Goal: Communication & Community: Answer question/provide support

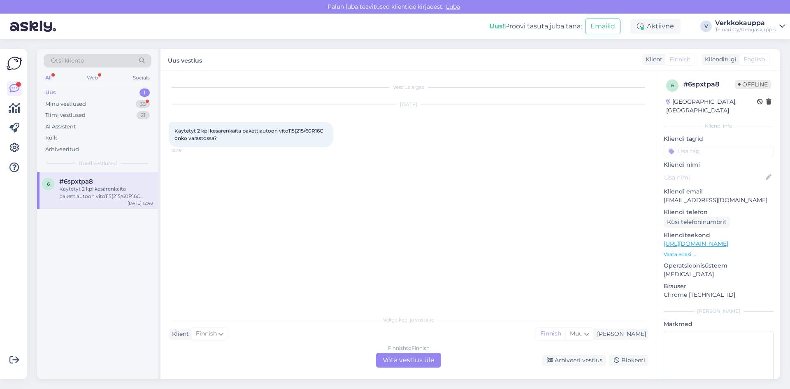
click at [86, 91] on div "Uus 1" at bounding box center [98, 93] width 108 height 12
click at [114, 188] on div "Käytetyt 2 kpl kesärenkaita pakettiautoon vito115(215/60R16C onko varastossa?" at bounding box center [106, 192] width 94 height 15
click at [100, 201] on div "l [EMAIL_ADDRESS][DOMAIN_NAME] Käytetyt 2 kpl kesärenkaita pakettiautoon vito11…" at bounding box center [97, 190] width 121 height 37
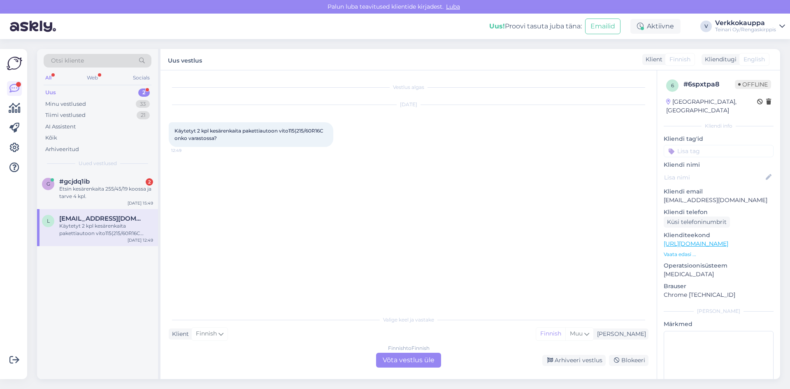
click at [396, 364] on div "Finnish to Finnish Võta vestlus üle" at bounding box center [408, 360] width 65 height 15
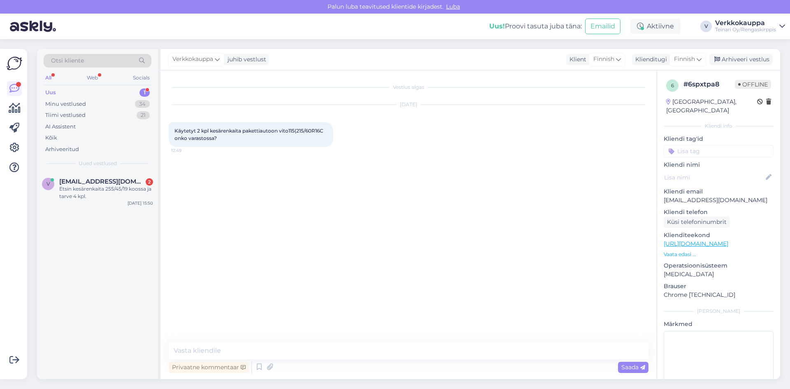
click at [253, 341] on div "Vestlus algas [DATE] Käytetyt 2 kpl kesärenkaita pakettiautoon vito115(215/60R1…" at bounding box center [409, 224] width 496 height 309
click at [255, 351] on textarea at bounding box center [409, 350] width 480 height 17
click at [242, 349] on textarea "[PERSON_NAME] valitettavasti sitö koko ei löyty ei öytettynä eukä uudena" at bounding box center [409, 350] width 480 height 17
click at [284, 351] on textarea "Hei valitettavasti sitä koko ei löyty ei öytettynä eukä uudena" at bounding box center [409, 350] width 480 height 17
click at [300, 351] on textarea "Hei valitettavasti sitä koko ei löytyy ei öytettynä eukä uudena" at bounding box center [409, 350] width 480 height 17
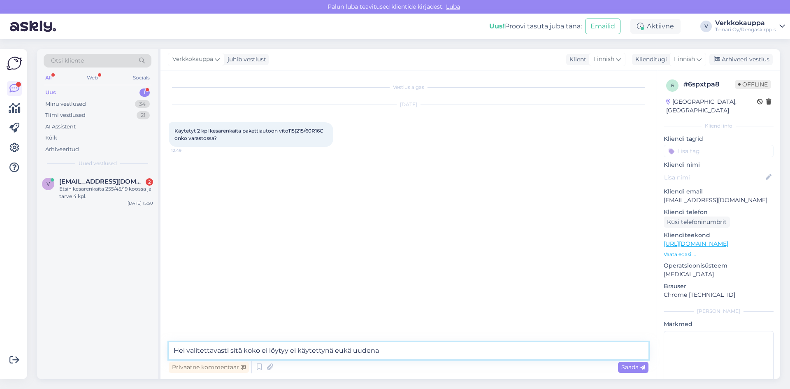
click at [340, 349] on textarea "Hei valitettavasti sitä koko ei löytyy ei käytettynä eukä uudena" at bounding box center [409, 350] width 480 height 17
click at [361, 352] on textarea "Hei valitettavasti sitä koko ei löytyy ei käytettynä eikä uudena" at bounding box center [409, 350] width 480 height 17
click at [399, 351] on textarea "Hei valitettavasti sitä koko ei löytyy ei käytettynä eikä uutena" at bounding box center [409, 350] width 480 height 17
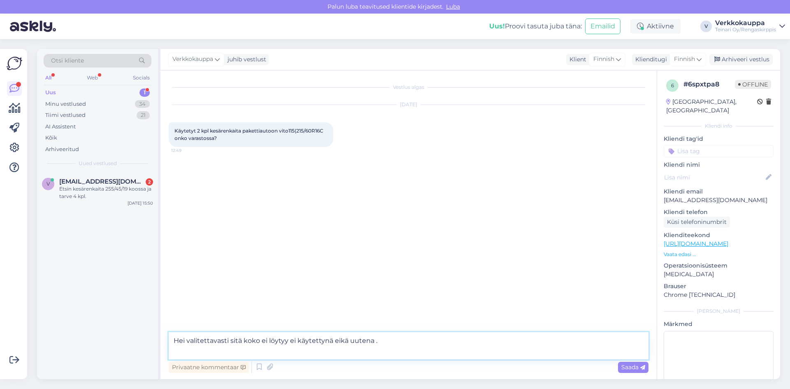
click at [381, 340] on textarea "Hei valitettavasti sitä koko ei löytyy ei käytettynä eikä uutena ." at bounding box center [409, 345] width 480 height 27
type textarea "Hei valitettavasti sitä koko ei löytyy ei käytettynä eikä uutena . Yt. Rengaski…"
click at [626, 368] on span "Saada" at bounding box center [634, 366] width 24 height 7
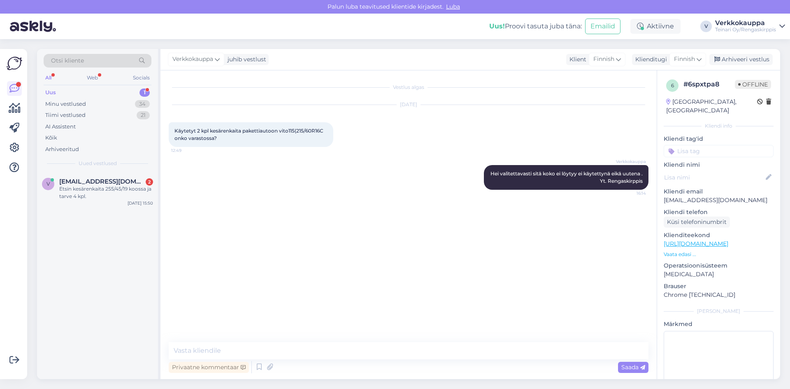
click at [80, 170] on div "Otsi kliente All Web Socials Uus 1 Minu vestlused 34 Tiimi vestlused 21 AI Assi…" at bounding box center [97, 110] width 121 height 123
click at [78, 189] on div "Etsin kesärenkaita 255/45/19 koossa ja tarve 4 kpl." at bounding box center [106, 192] width 94 height 15
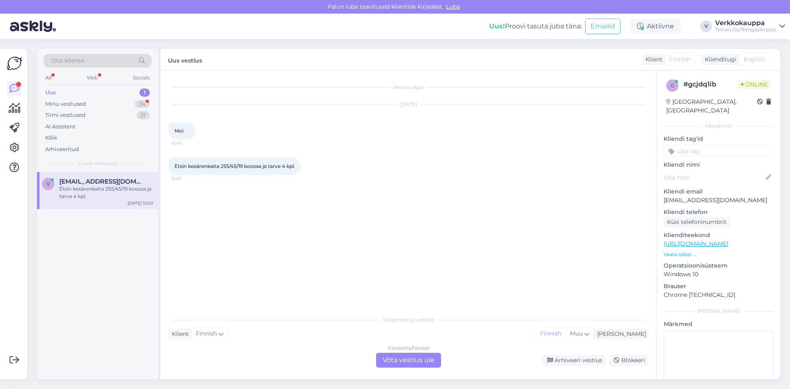
click at [403, 358] on div "Finnish to Finnish Võta vestlus üle" at bounding box center [408, 360] width 65 height 15
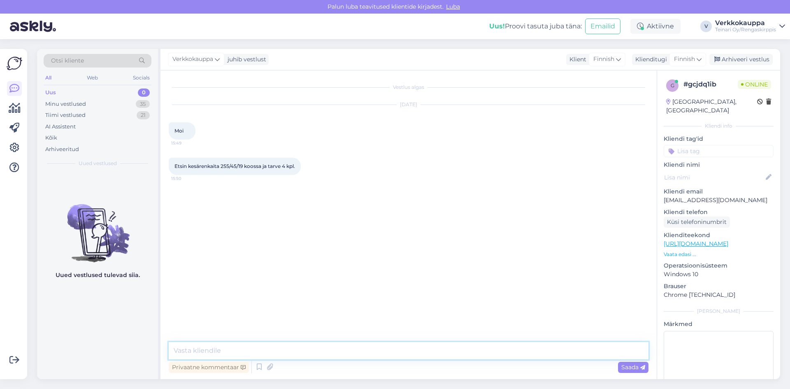
click at [217, 350] on textarea at bounding box center [409, 350] width 480 height 17
click at [689, 251] on p "Vaata edasi ..." at bounding box center [719, 254] width 110 height 7
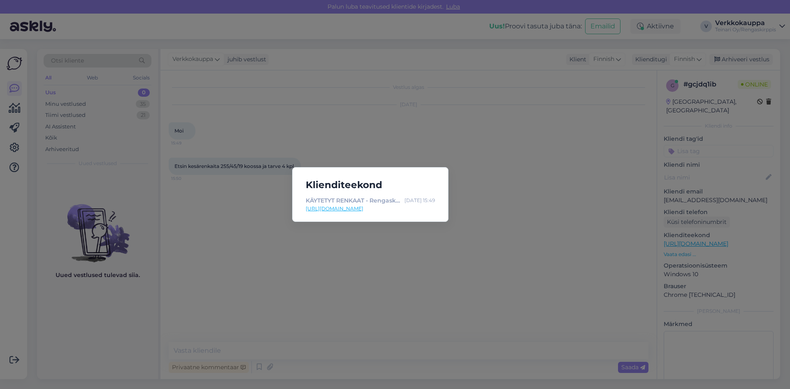
click at [349, 210] on link "[URL][DOMAIN_NAME]" at bounding box center [370, 208] width 129 height 7
click at [253, 236] on div "Klienditeekond KÄYTETYT RENKAAT - Rengaskirppis [DATE] 15:49 [URL][DOMAIN_NAME]" at bounding box center [395, 194] width 790 height 389
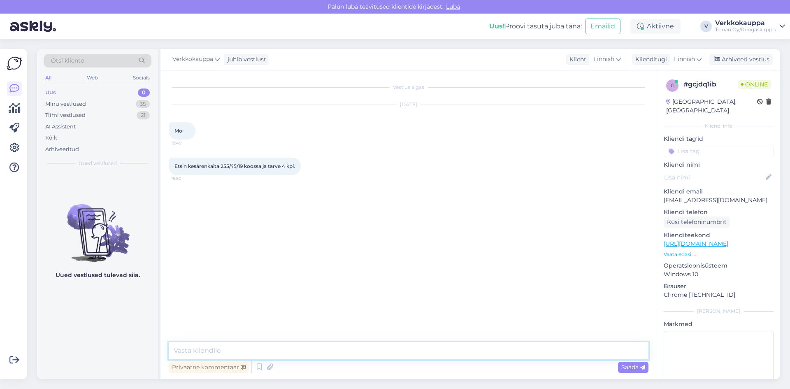
click at [244, 345] on textarea at bounding box center [409, 350] width 480 height 17
type textarea "h"
click at [226, 349] on textarea "Hei uusista olisis tarjolla" at bounding box center [409, 350] width 480 height 17
click at [229, 350] on textarea "Hei uusista olisis tarjolla" at bounding box center [409, 350] width 480 height 17
click at [259, 350] on textarea "Hei uusista olisistarjolla" at bounding box center [409, 350] width 480 height 17
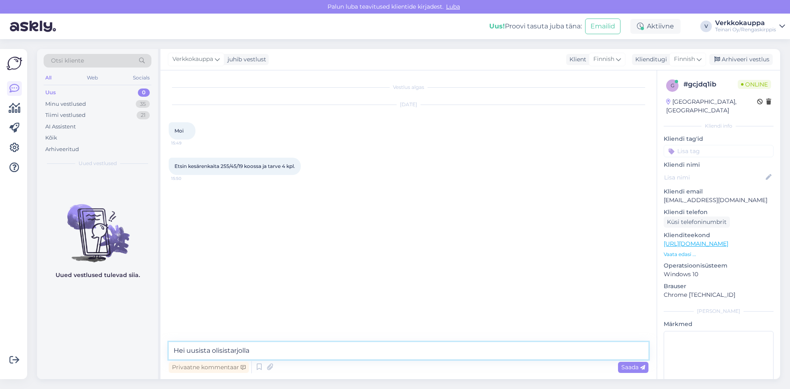
click at [224, 352] on textarea "Hei uusista olisistarjolla" at bounding box center [409, 350] width 480 height 17
click at [231, 351] on textarea "Hei uusista olisi starjolla" at bounding box center [409, 350] width 480 height 17
click at [258, 346] on textarea "Hei uusista olisi tarjolla" at bounding box center [409, 350] width 480 height 17
paste textarea "255/45R19 Maxtrek Fortis T5 104W E,E 72dB/kesä SKU TP6743 93,00€/kpl"
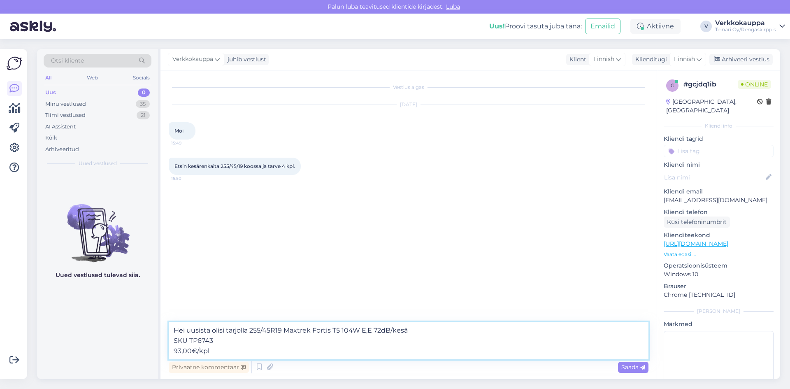
paste textarea "[URL][DOMAIN_NAME]"
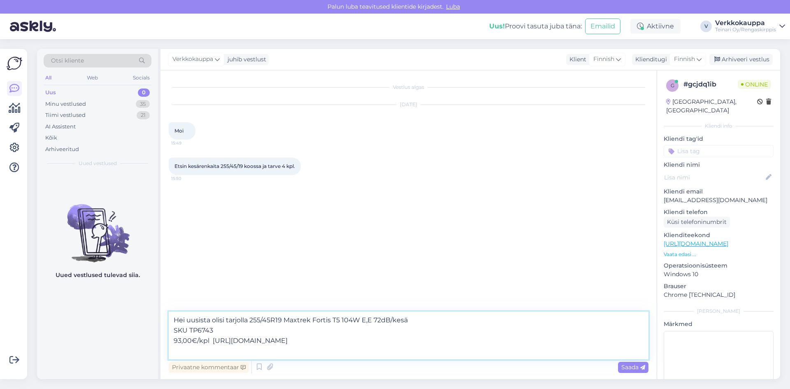
click at [250, 320] on textarea "Hei uusista olisi tarjolla 255/45R19 Maxtrek Fortis T5 104W E,E 72dB/kesä SKU T…" at bounding box center [409, 336] width 480 height 48
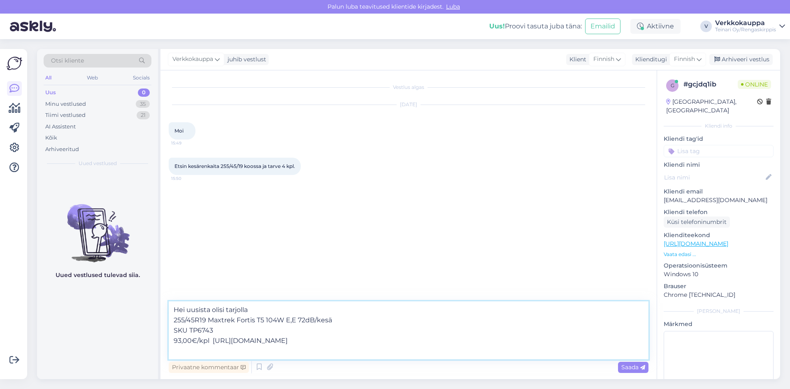
click at [212, 340] on textarea "Hei uusista olisi tarjolla 255/45R19 Maxtrek Fortis T5 104W E,E 72dB/kesä SKU T…" at bounding box center [409, 330] width 480 height 58
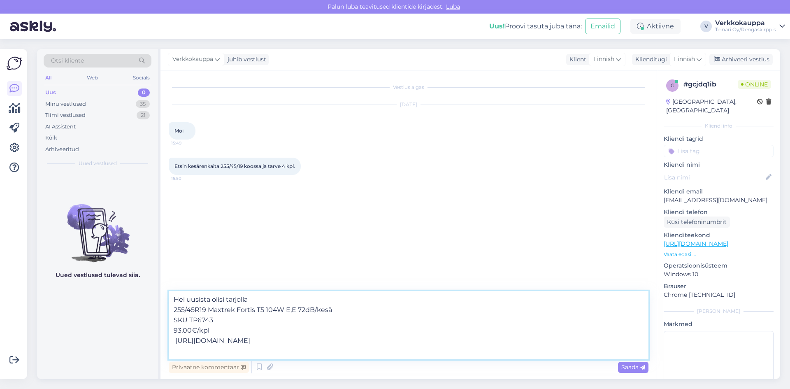
click at [174, 321] on textarea "Hei uusista olisi tarjolla 255/45R19 Maxtrek Fortis T5 104W E,E 72dB/kesä SKU T…" at bounding box center [409, 325] width 480 height 68
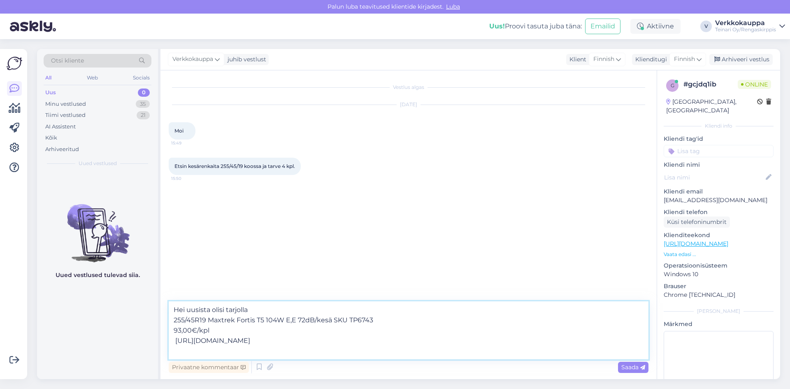
click at [174, 330] on textarea "Hei uusista olisi tarjolla 255/45R19 Maxtrek Fortis T5 104W E,E 72dB/kesä SKU T…" at bounding box center [409, 330] width 480 height 58
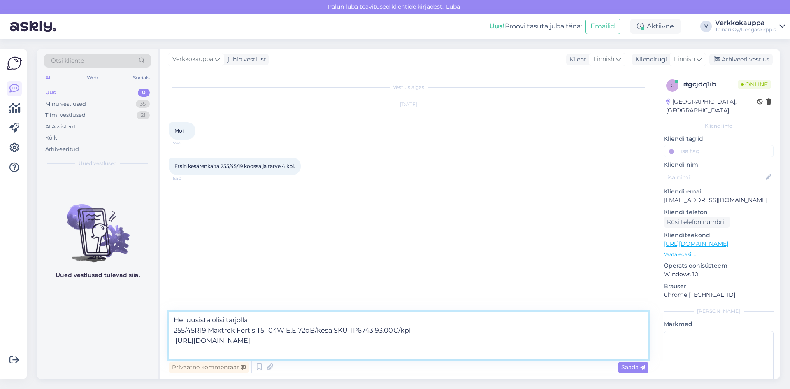
click at [177, 342] on textarea "Hei uusista olisi tarjolla 255/45R19 Maxtrek Fortis T5 104W E,E 72dB/kesä SKU T…" at bounding box center [409, 336] width 480 height 48
click at [442, 338] on textarea "Hei uusista olisi tarjolla 255/45R19 Maxtrek Fortis T5 104W E,E 72dB/kesä SKU T…" at bounding box center [409, 336] width 480 height 48
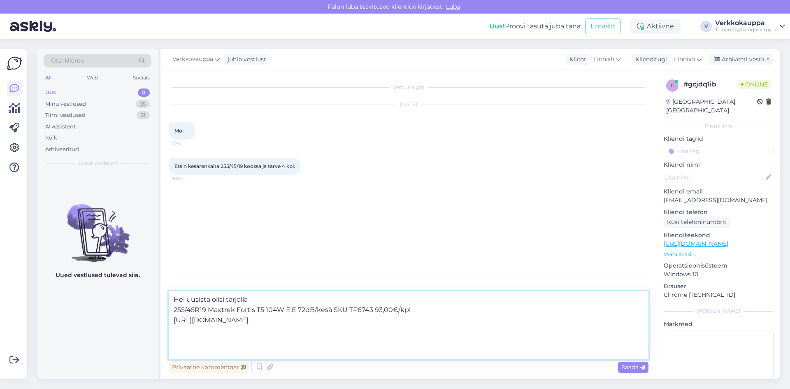
paste textarea "255/45R19 Davanti Protoura Sport 100Y C,A 70dB/kesä SKU TP3526 126,00€/kpl"
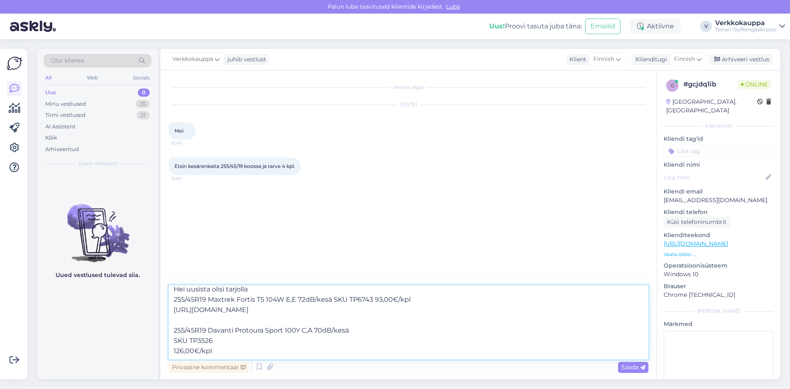
scroll to position [15, 0]
click at [171, 329] on textarea "Hei uusista olisi tarjolla 255/45R19 Maxtrek Fortis T5 104W E,E 72dB/kesä SKU T…" at bounding box center [409, 322] width 480 height 74
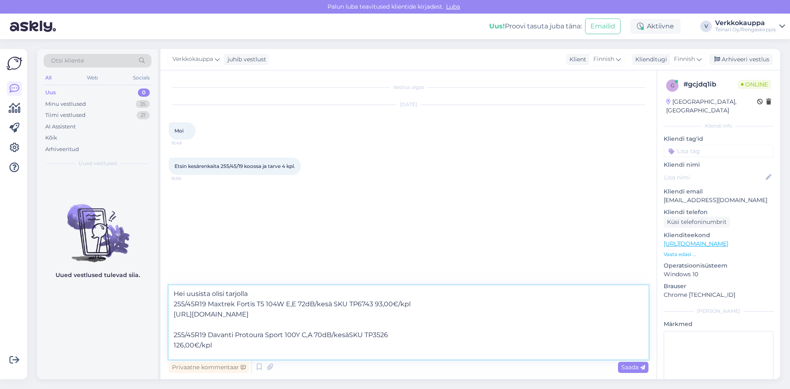
scroll to position [5, 0]
click at [174, 340] on textarea "Hei uusista olisi tarjolla 255/45R19 Maxtrek Fortis T5 104W E,E 72dB/kesä SKU T…" at bounding box center [409, 322] width 480 height 74
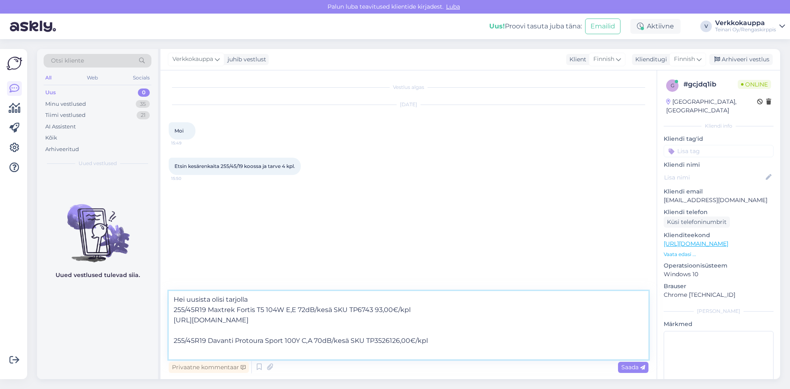
scroll to position [0, 0]
click at [437, 342] on textarea "Hei uusista olisi tarjolla 255/45R19 Maxtrek Fortis T5 104W E,E 72dB/kesä SKU T…" at bounding box center [409, 325] width 480 height 68
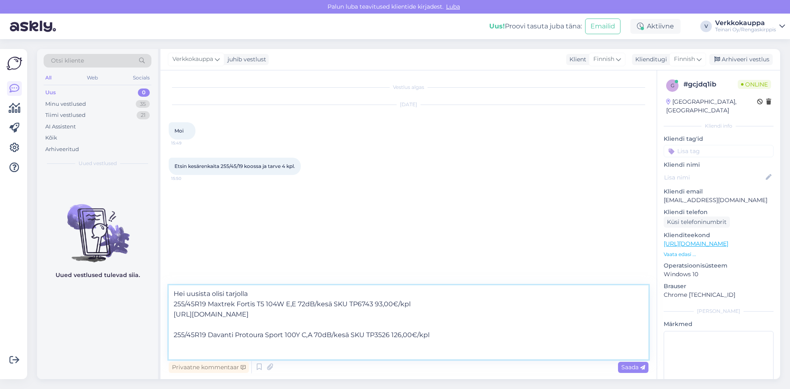
paste textarea "[URL][DOMAIN_NAME]"
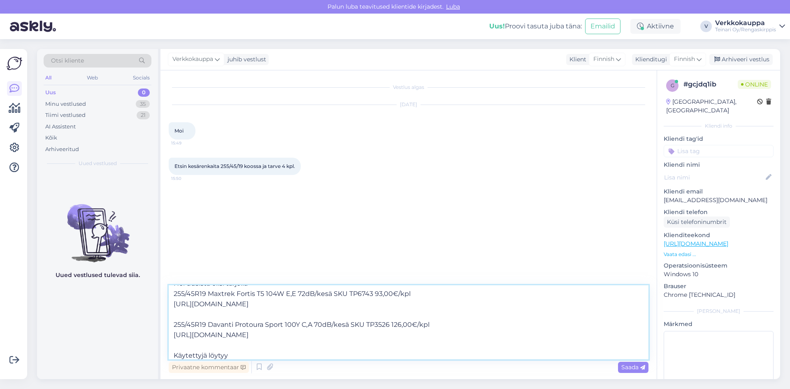
click at [207, 354] on textarea "Hei uusista olisi tarjolla 255/45R19 Maxtrek Fortis T5 104W E,E 72dB/kesä SKU T…" at bounding box center [409, 322] width 480 height 74
click at [206, 353] on textarea "Hei uusista olisi tarjolla 255/45R19 Maxtrek Fortis T5 104W E,E 72dB/kesä SKU T…" at bounding box center [409, 322] width 480 height 74
click at [236, 349] on textarea "Hei uusista olisi tarjolla 255/45R19 Maxtrek Fortis T5 104W E,E 72dB/kesä SKU T…" at bounding box center [409, 322] width 480 height 74
click at [238, 354] on textarea "Hei uusista olisi tarjolla 255/45R19 Maxtrek Fortis T5 104W E,E 72dB/kesä SKU T…" at bounding box center [409, 322] width 480 height 74
paste textarea "255/45R19 Hankook Ventus S1 Evo 3 104W [DATE],5-4,5mm # / 6-35 Hankook SKU ER13…"
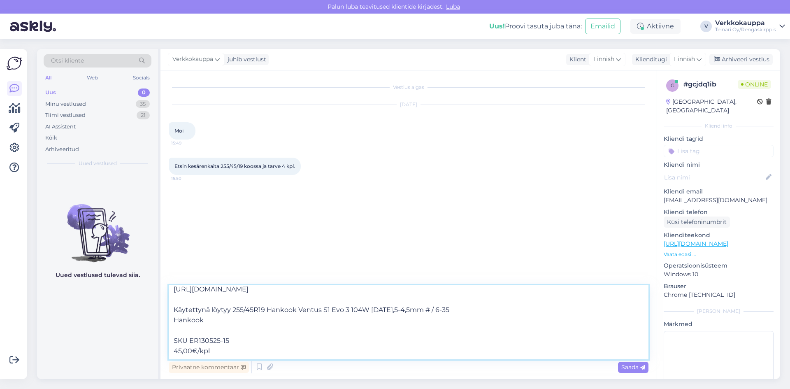
scroll to position [66, 0]
click at [174, 329] on textarea "Hei uusista olisi tarjolla 255/45R19 Maxtrek Fortis T5 104W E,E 72dB/kesä SKU T…" at bounding box center [409, 322] width 480 height 74
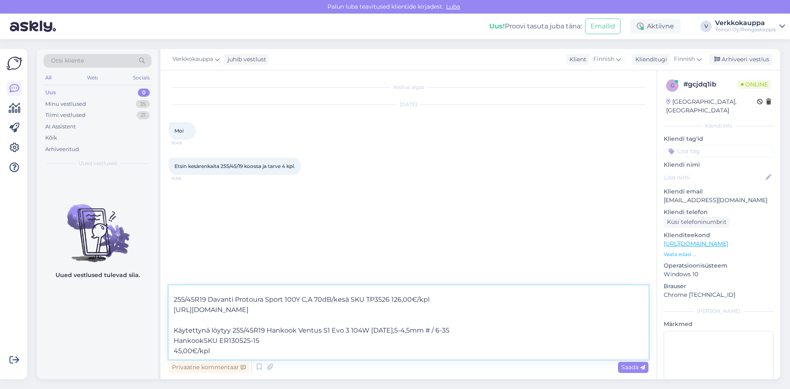
scroll to position [46, 0]
click at [175, 342] on textarea "Hei uusista olisi tarjolla 255/45R19 Maxtrek Fortis T5 104W E,E 72dB/kesä SKU T…" at bounding box center [409, 322] width 480 height 74
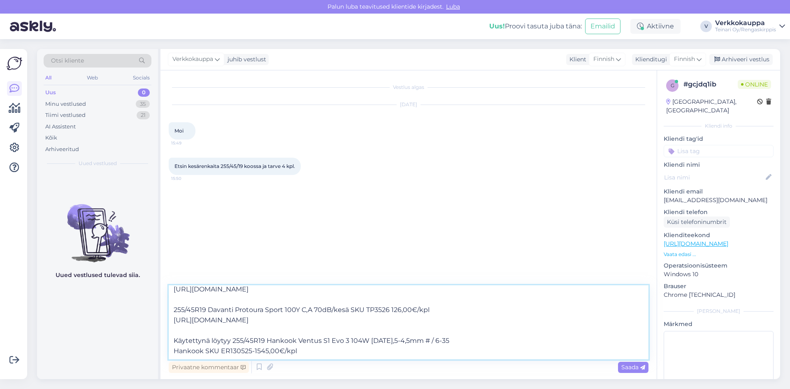
scroll to position [35, 0]
type textarea "Hei uusista olisi tarjolla 255/45R19 Maxtrek Fortis T5 104W E,E 72dB/kesä SKU T…"
click at [622, 364] on span "Saada" at bounding box center [634, 366] width 24 height 7
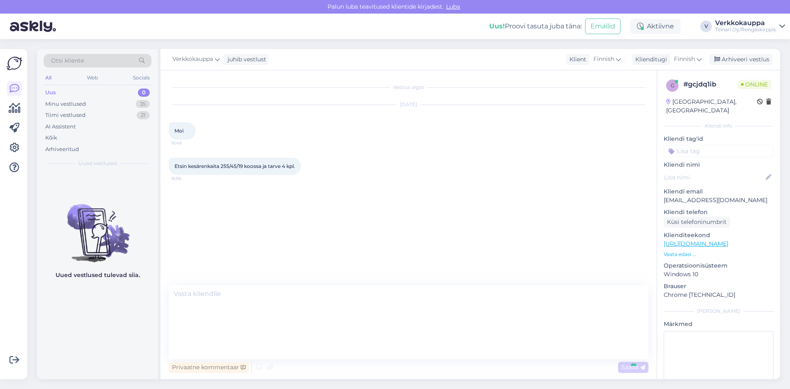
scroll to position [0, 0]
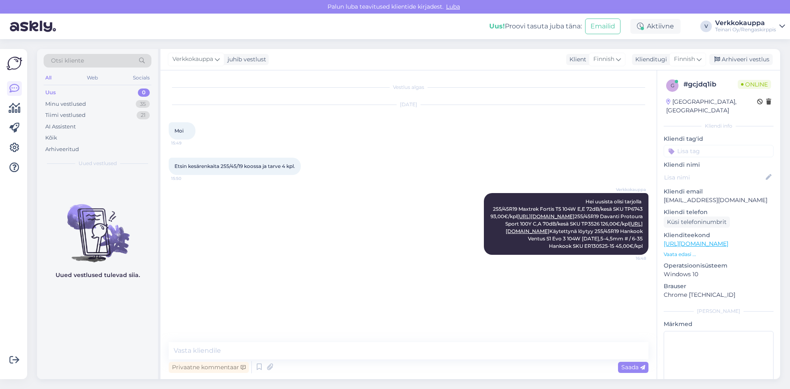
click at [58, 93] on div "Uus 0" at bounding box center [98, 93] width 108 height 12
click at [65, 102] on div "Minu vestlused" at bounding box center [65, 104] width 41 height 8
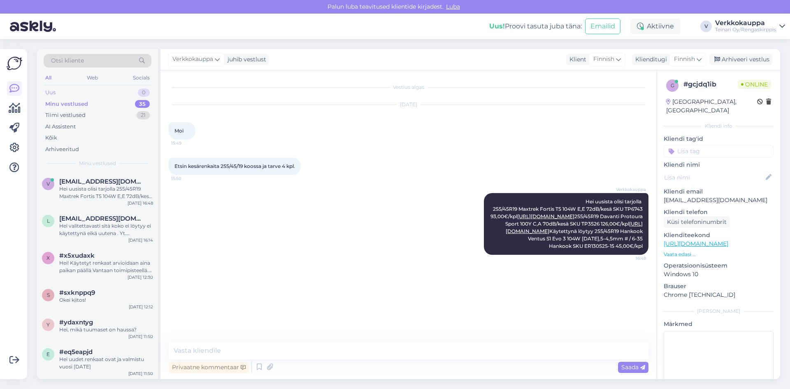
click at [64, 92] on div "Uus 0" at bounding box center [98, 93] width 108 height 12
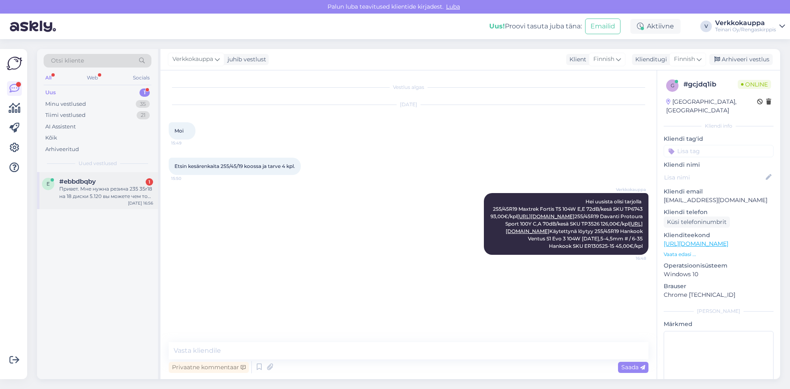
click at [111, 199] on div "Привет. Мне нужна резина 235 35r18 на 18 диски 5.120 вы можете чем то помочь. С…" at bounding box center [106, 192] width 94 height 15
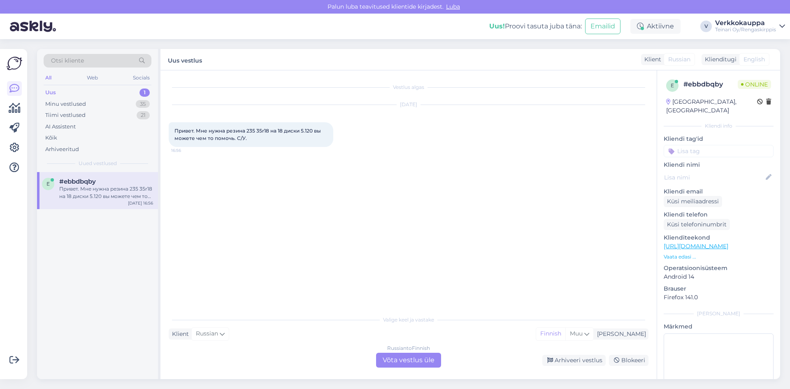
click at [432, 356] on div "Russian to Finnish Võta vestlus üle" at bounding box center [408, 360] width 65 height 15
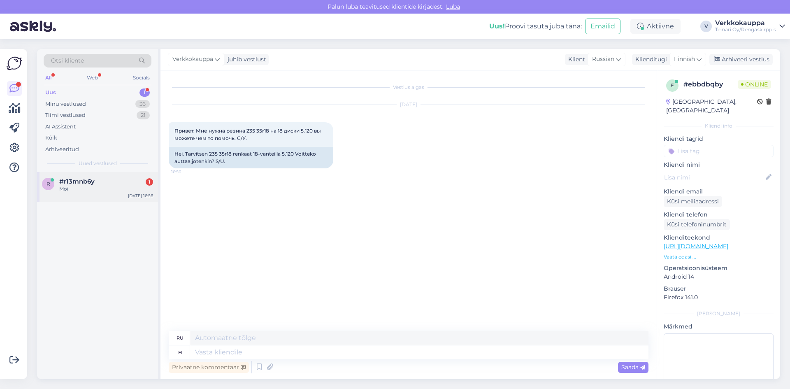
click at [72, 196] on div "r #r13mnb6y 1 Moi [DATE] 16:56" at bounding box center [97, 187] width 121 height 30
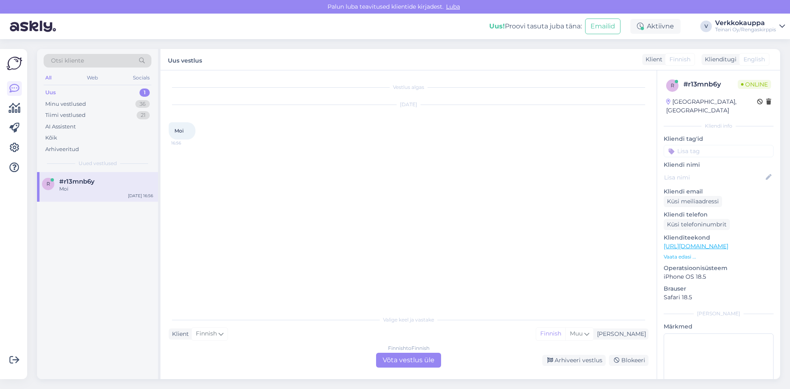
click at [406, 360] on div "Finnish to Finnish Võta vestlus üle" at bounding box center [408, 360] width 65 height 15
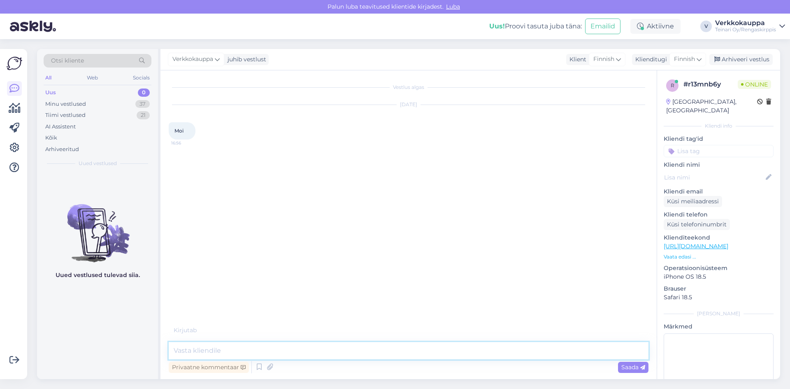
click at [184, 349] on textarea at bounding box center [409, 350] width 480 height 17
type textarea "m"
type textarea "Moi"
type textarea "Miten voin olla avuksi"
click at [84, 104] on div "Minu vestlused" at bounding box center [65, 104] width 41 height 8
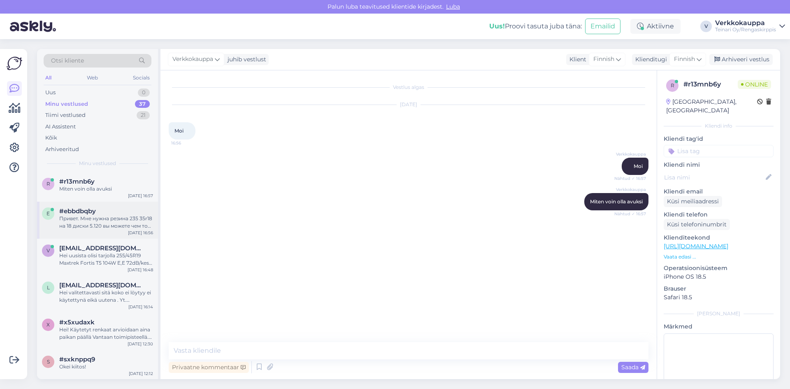
click at [114, 220] on div "Привет. Мне нужна резина 235 35r18 на 18 диски 5.120 вы можете чем то помочь. С…" at bounding box center [106, 222] width 94 height 15
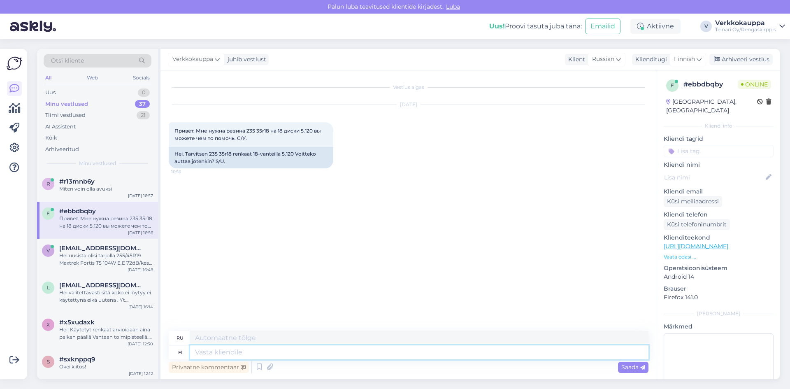
click at [296, 353] on textarea at bounding box center [419, 352] width 459 height 14
type textarea "S"
type textarea "С"
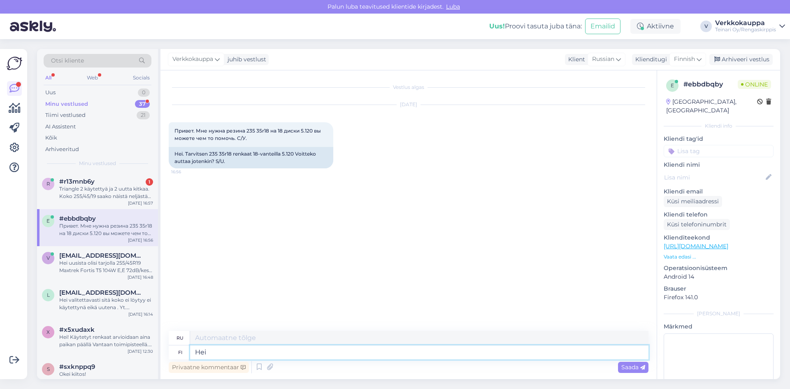
type textarea "Hei"
type textarea "Привет"
type textarea "Hei saisinko v"
type textarea "Эй, можно мне его взять?"
type textarea "Hei saisinko vielä a"
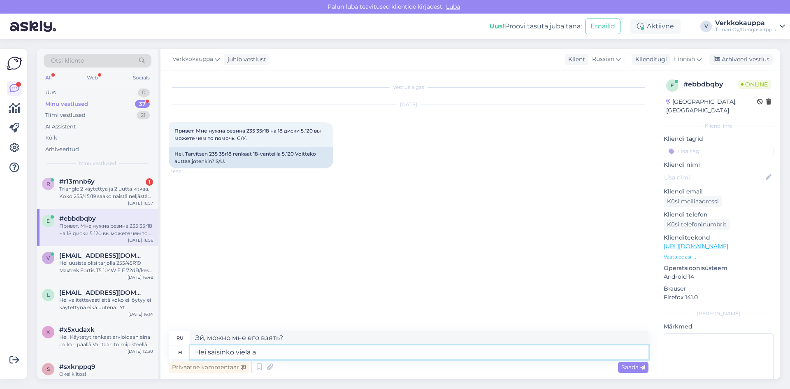
type textarea "Эй, можно мне еще?"
type textarea "Hei saisinko vielä auton"
type textarea "Эй, можно мне еще забрать машину?"
type textarea "Hei saisinko vielä auton rek n"
type textarea "Привет, могу ли я все равно зарегистрировать машину?"
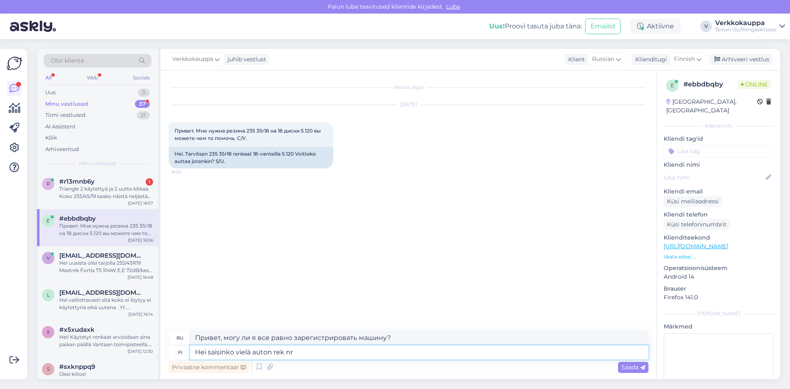
type textarea "Hei saisinko vielä auton rek nr e"
type textarea "Здравствуйте, могу ли я узнать регистрационный номер автомобиля?"
type textarea "Hei saisinko vielä auton rek nr että voisin"
type textarea "Привет, могу ли я узнать регистрационный номер автомобиля, чтобы я мог"
type textarea "Hei saisinko vielä auton rek nr että voisin tarkista v"
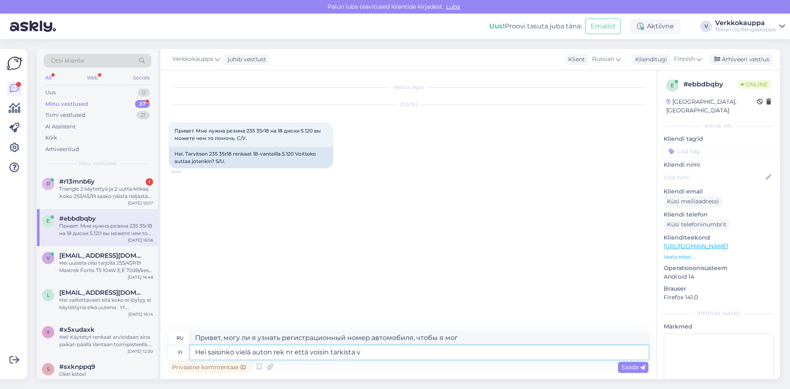
type textarea "Здравствуйте, можете ли вы сообщить мне регистрационный номер автомобиля, чтобы…"
type textarea "Hei saisinko vielä auton rek nr että voisin tarkista vant"
type textarea "Здравствуйте, могу ли я узнать регистрационный номер автомобиля, чтобы проверит…"
type textarea "Hei saisinko vielä auton rek nr että voisin tarkista vanteen"
type textarea "Здравствуйте, можно ли мне узнать регистрационный номер автомобиля, чтобы я мог…"
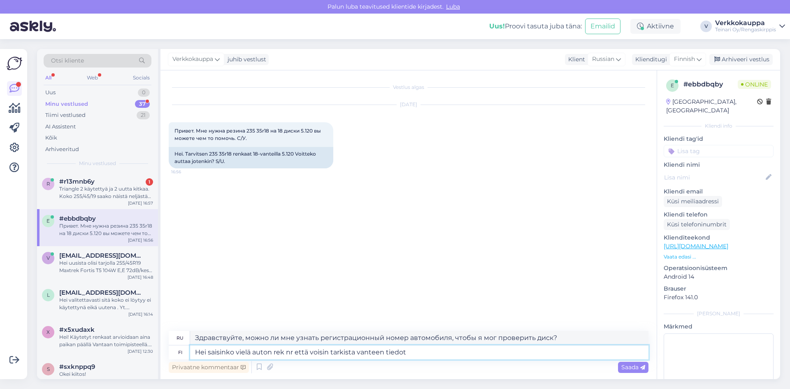
type textarea "Hei saisinko vielä auton rek nr että voisin tarkista vanteen tiedot"
type textarea "Здравствуйте, могу ли я узнать регистрационный номер автомобиля, чтобы проверит…"
type textarea "Hei saisinko vielä auton rek nr että voisin tarkista vanteen tiedot"
click at [635, 365] on span "Saada" at bounding box center [634, 366] width 24 height 7
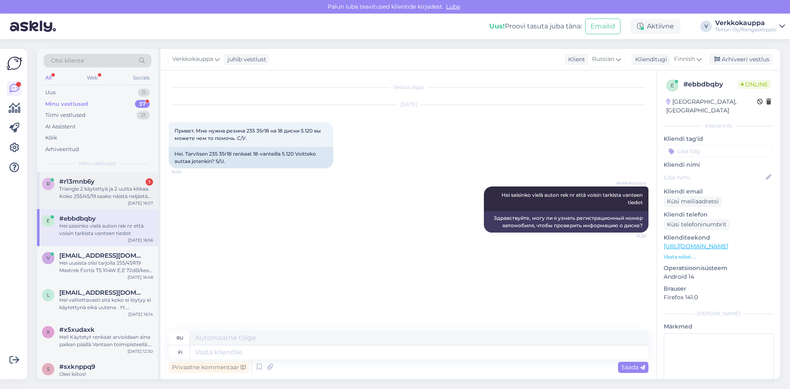
click at [100, 186] on div "Triangle 2 käytettyä ja 2 uutta kitkaa. Koko 255/45/19 saako näistä neljästä pa…" at bounding box center [106, 192] width 94 height 15
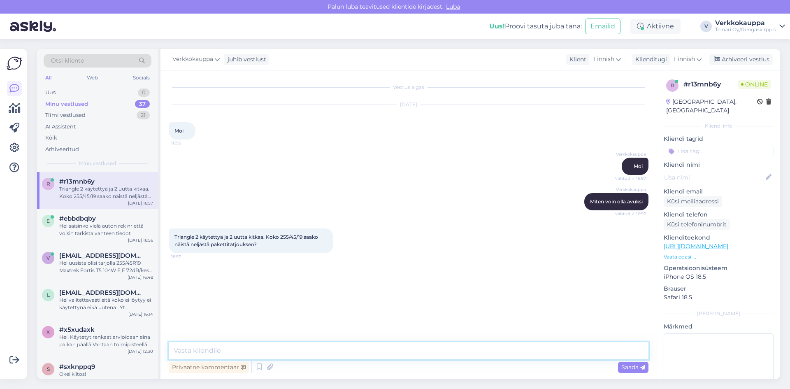
click at [247, 349] on textarea at bounding box center [409, 350] width 480 height 17
type textarea "Pieni hetki tarkistan"
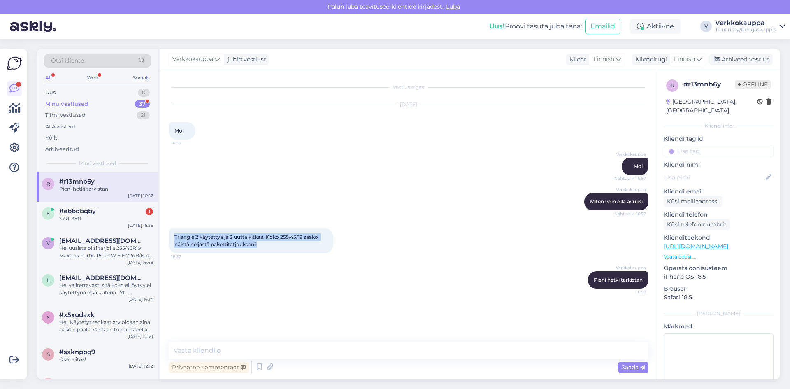
drag, startPoint x: 174, startPoint y: 236, endPoint x: 261, endPoint y: 246, distance: 87.4
click at [261, 246] on div "Triangle 2 käytettyä ja 2 uutta kitkaa. Koko 255/45/19 saako näistä neljästä pa…" at bounding box center [251, 240] width 165 height 25
copy span "Triangle 2 käytettyä ja 2 uutta kitkaa. Koko 255/45/19 saako näistä neljästä pa…"
paste textarea "Kyllä, käytetyistä ja uusista renkaista voidaan koota yhtenäinen sarja."
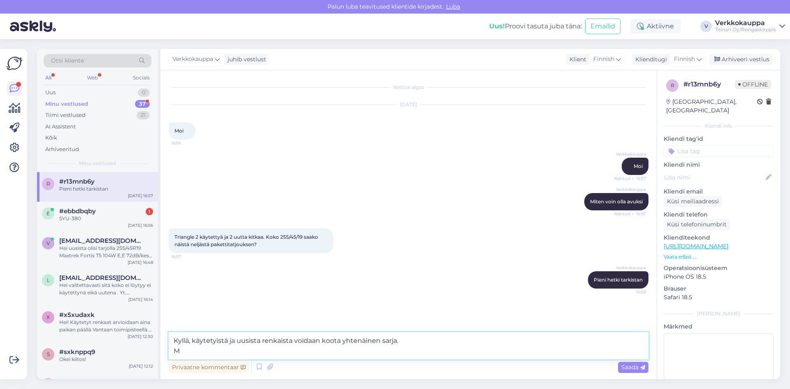
drag, startPoint x: 182, startPoint y: 352, endPoint x: 174, endPoint y: 352, distance: 7.4
click at [174, 352] on textarea "Kyllä, käytetyistä ja uusista renkaista voidaan koota yhtenäinen sarja. M" at bounding box center [409, 345] width 480 height 27
paste textarea "meillö olisi heti saatavilla nelja samanlaista kitkarenhgasta tarjoushinnalla 2…"
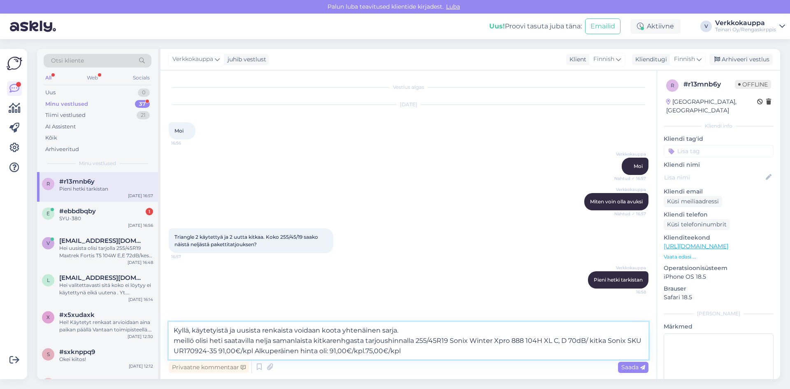
click at [180, 340] on textarea "Kyllä, käytetyistä ja uusista renkaista voidaan koota yhtenäinen sarja. meillö …" at bounding box center [409, 340] width 480 height 37
click at [193, 340] on textarea "Kyllä, käytetyistä ja uusista renkaista voidaan koota yhtenäinen sarja. Meillö …" at bounding box center [409, 340] width 480 height 37
click at [411, 352] on textarea "Kyllä, käytetyistä ja uusista renkaista voidaan koota yhtenäinen sarja. Meillä …" at bounding box center [409, 340] width 480 height 37
click at [495, 353] on textarea "Kyllä, käytetyistä ja uusista renkaista voidaan koota yhtenäinen sarja. Meillä …" at bounding box center [409, 340] width 480 height 37
click at [217, 350] on textarea "Kyllä, käytetyistä ja uusista renkaista voidaan koota yhtenäinen sarja. Meillä …" at bounding box center [409, 340] width 480 height 37
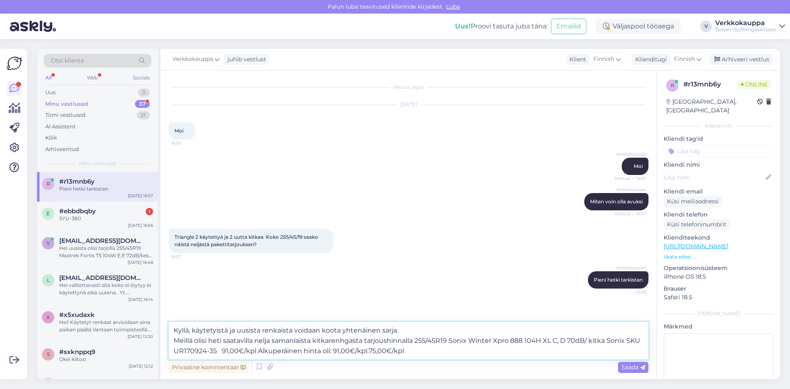
click at [418, 352] on textarea "Kyllä, käytetyistä ja uusista renkaista voidaan koota yhtenäinen sarja. Meillä …" at bounding box center [409, 340] width 480 height 37
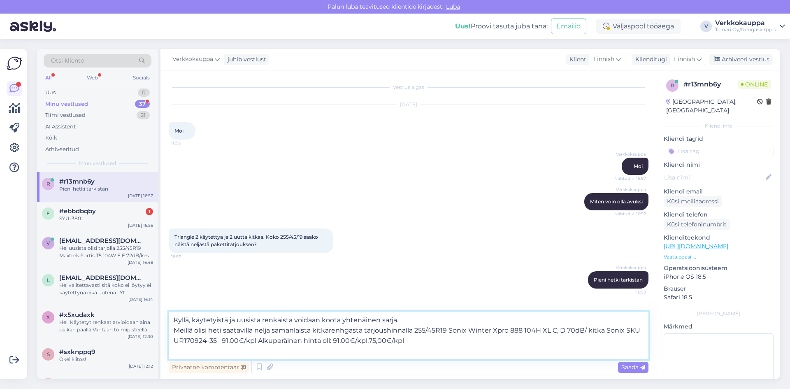
paste textarea "[URL][DOMAIN_NAME]"
type textarea "Kyllä, käytetyistä ja uusista renkaista voidaan koota yhtenäinen sarja. Meillä …"
click at [640, 367] on span "Saada" at bounding box center [634, 366] width 24 height 7
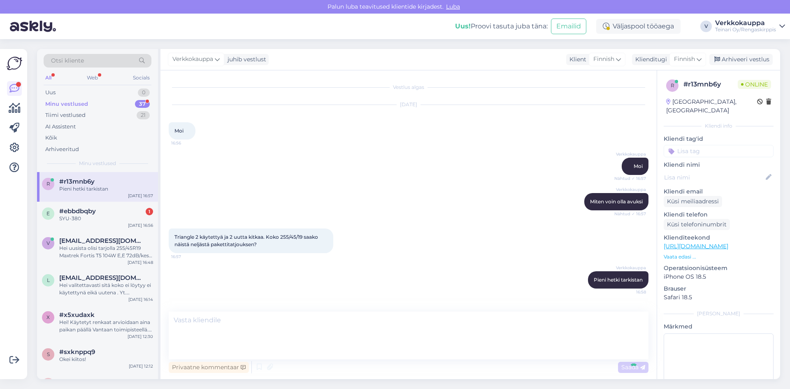
scroll to position [50, 0]
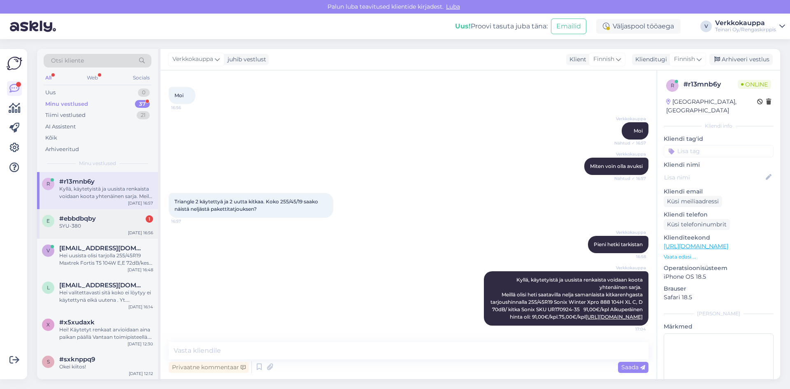
click at [77, 222] on span "#ebbdbqby" at bounding box center [77, 218] width 37 height 7
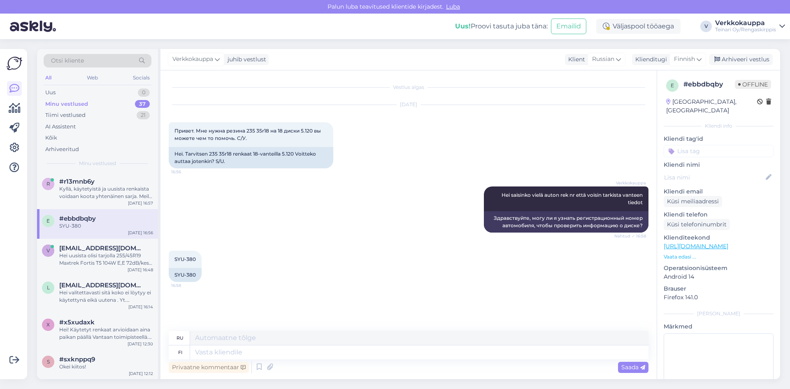
scroll to position [0, 0]
click at [221, 352] on textarea at bounding box center [419, 352] width 459 height 14
type textarea "kesärenkaat?"
type textarea "летние шины?"
type textarea "kesärenkaat?"
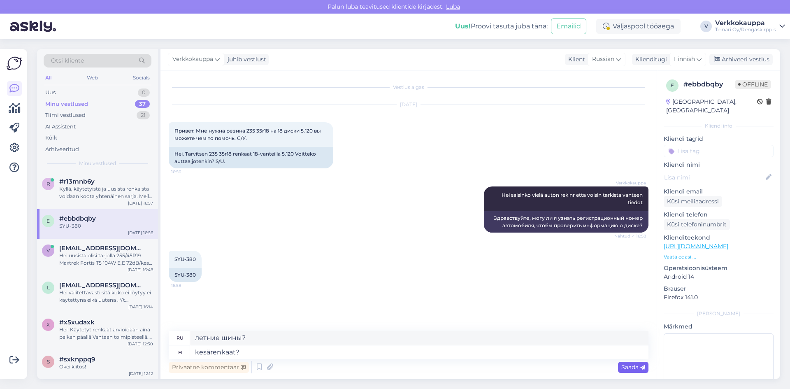
click at [635, 370] on span "Saada" at bounding box center [634, 366] width 24 height 7
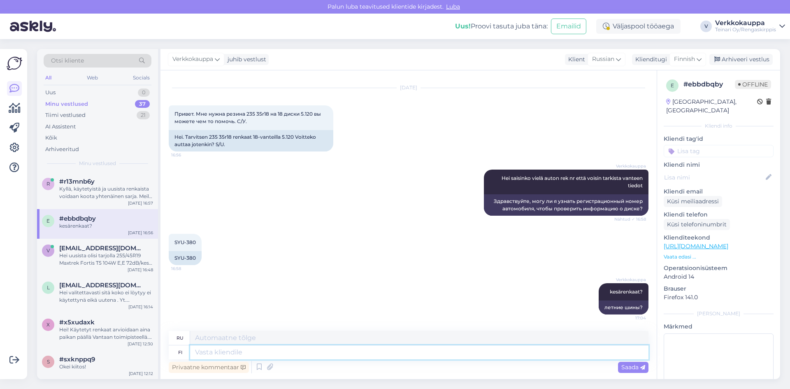
click at [239, 353] on textarea at bounding box center [419, 352] width 459 height 14
type textarea "VANTTET"
type textarea "ДИСКИ"
type textarea "V"
type textarea "В"
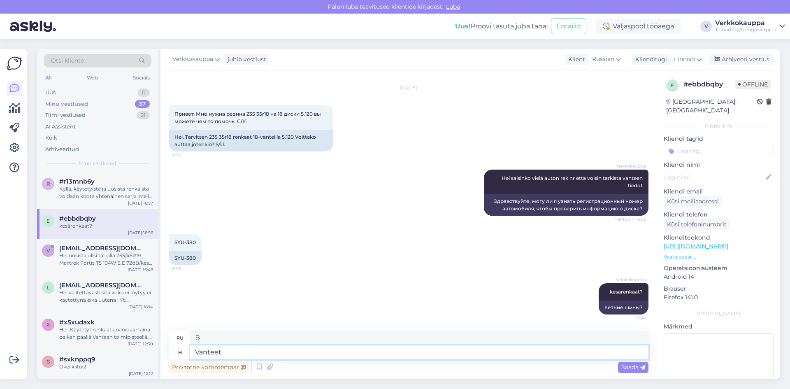
type textarea "Vanteet"
type textarea "Диски"
type textarea "Vanteet lytyy s"
type textarea "Диски отваливаются."
type textarea "Vanteet lytyy sellaiset"
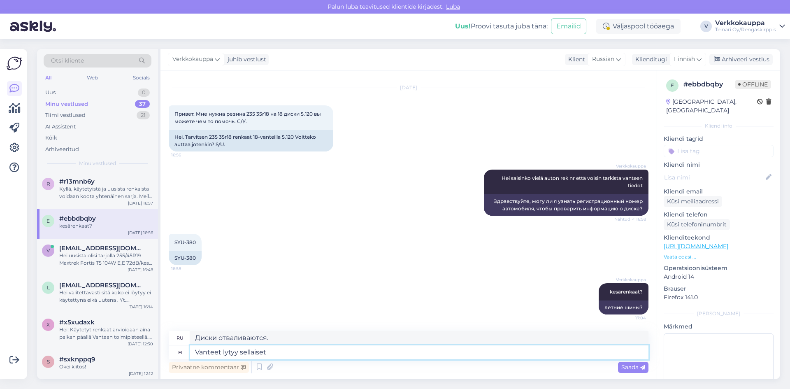
type textarea "Диски такие."
click at [225, 353] on textarea "Vanteet lytyy sellaiset" at bounding box center [419, 352] width 459 height 14
type textarea "Vanteet löytyy sellaiset"
type textarea "Диски доступны в таком виде"
click at [282, 351] on textarea "Vanteet löytyy sellaiset" at bounding box center [419, 352] width 459 height 14
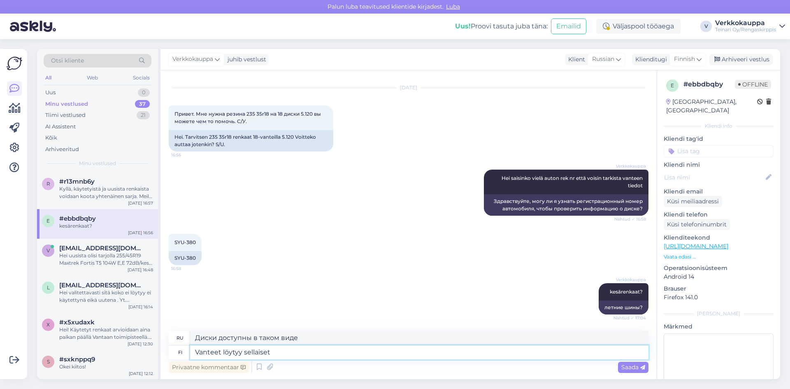
paste textarea "[URL][DOMAIN_NAME]"
type textarea "Vanteet löytyy sellaiset [URL][DOMAIN_NAME]"
type textarea "Диски можно найти здесь: [URL][DOMAIN_NAME]"
click at [473, 352] on textarea "Vanteet löytyy sellaiset [URL][DOMAIN_NAME]" at bounding box center [419, 352] width 459 height 14
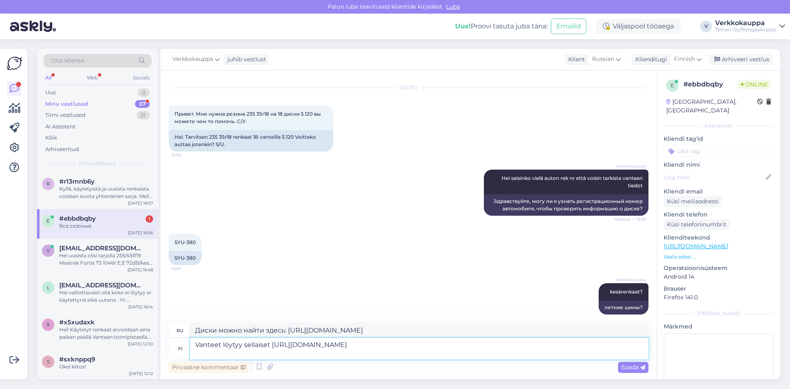
scroll to position [74, 0]
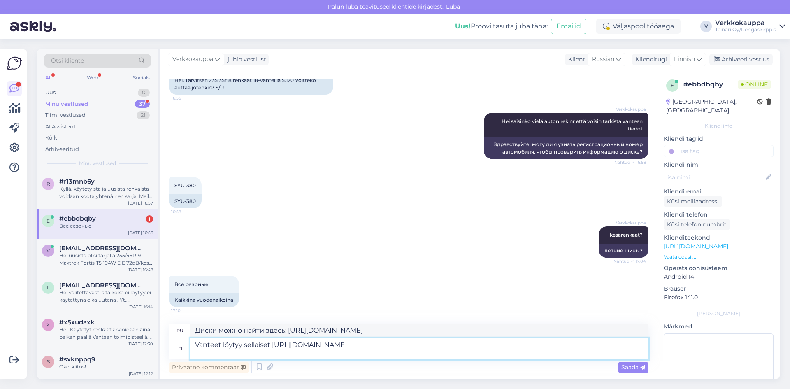
paste textarea "[URL][DOMAIN_NAME]"
type textarea "Vanteet löytyy sellaiset [URL][DOMAIN_NAME] [URL][DOMAIN_NAME]"
type textarea "Такие диски можно найти здесь: [URL][DOMAIN_NAME] [URL][DOMAIN_NAME]"
type textarea "Vanteet löytyy sellaiset [URL][DOMAIN_NAME] [URL][DOMAIN_NAME]"
click at [626, 368] on span "Saada" at bounding box center [634, 366] width 24 height 7
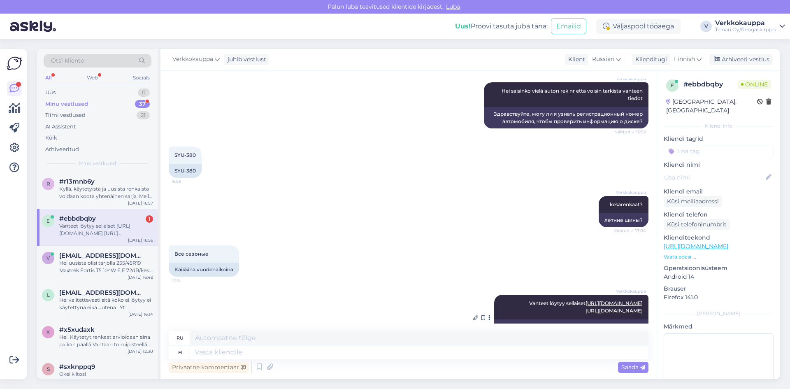
scroll to position [145, 0]
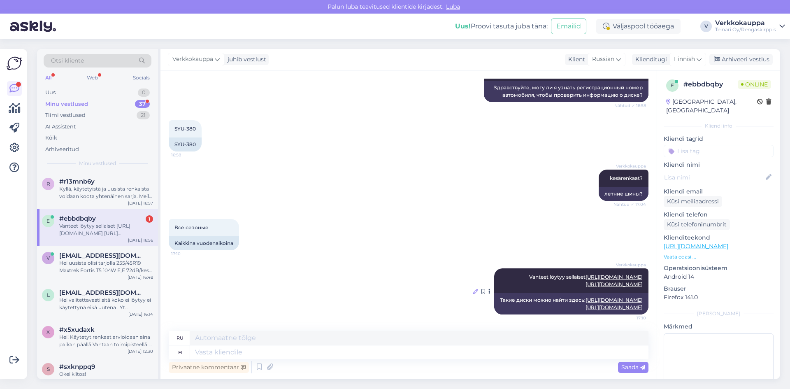
click at [473, 289] on icon at bounding box center [475, 291] width 5 height 5
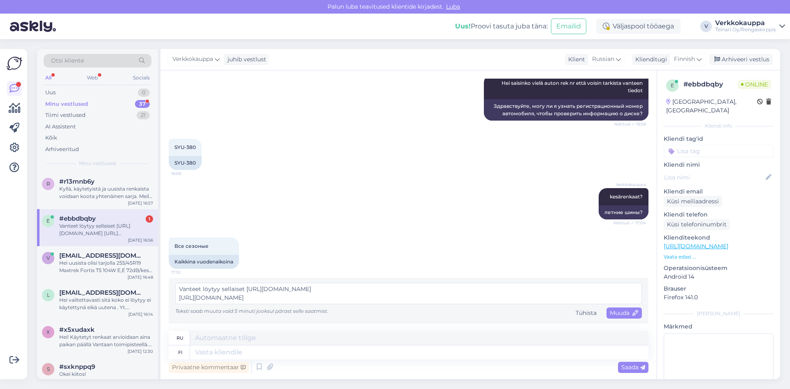
scroll to position [112, 0]
drag, startPoint x: 351, startPoint y: 295, endPoint x: 176, endPoint y: 296, distance: 174.5
click at [176, 296] on textarea "Vanteet löytyy sellaiset [URL][DOMAIN_NAME] [URL][DOMAIN_NAME]" at bounding box center [408, 293] width 467 height 21
type textarea "Vanteet löytyy sellaiset [URL][DOMAIN_NAME]"
click at [595, 270] on div "Все сезоные 17:10 Kaikkina vuodenaikoina" at bounding box center [409, 252] width 480 height 49
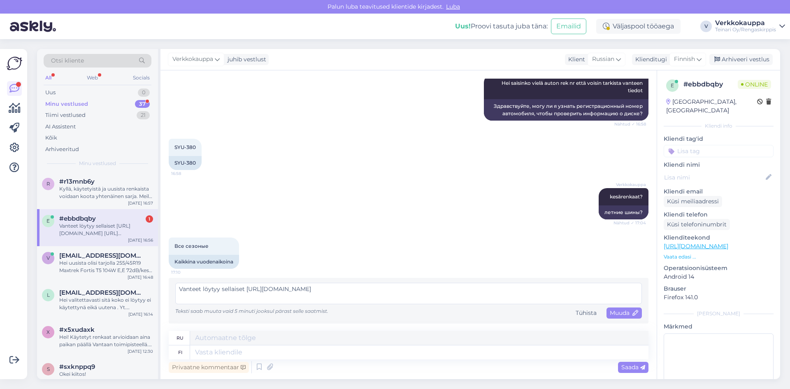
click at [595, 267] on div "Все сезоные 17:10 Kaikkina vuodenaikoina" at bounding box center [409, 252] width 480 height 49
click at [615, 311] on span "Muuda" at bounding box center [624, 312] width 29 height 7
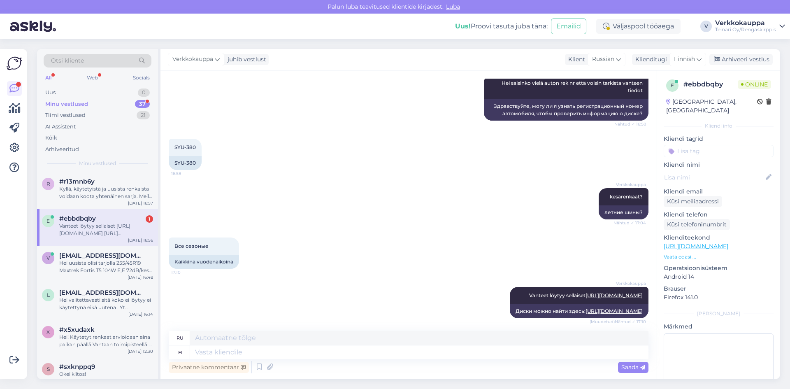
click at [356, 254] on div "Все сезоные 17:10 Kaikkina vuodenaikoina" at bounding box center [409, 252] width 480 height 49
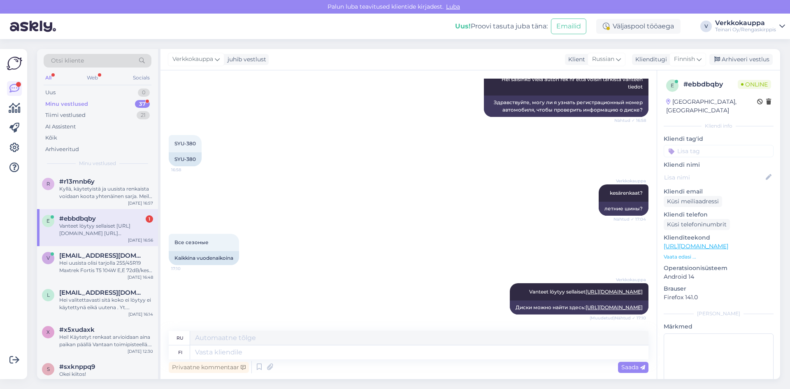
scroll to position [130, 0]
click at [335, 283] on div "Verkkokauppa Vanteet löytyy sellaiset [URL][DOMAIN_NAME] (Muudetud) Nähtud ✓ 17…" at bounding box center [409, 298] width 480 height 49
click at [267, 354] on textarea at bounding box center [419, 352] width 459 height 14
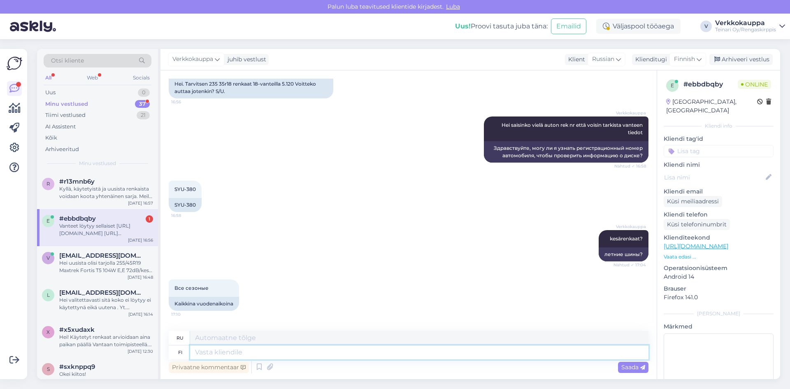
scroll to position [48, 0]
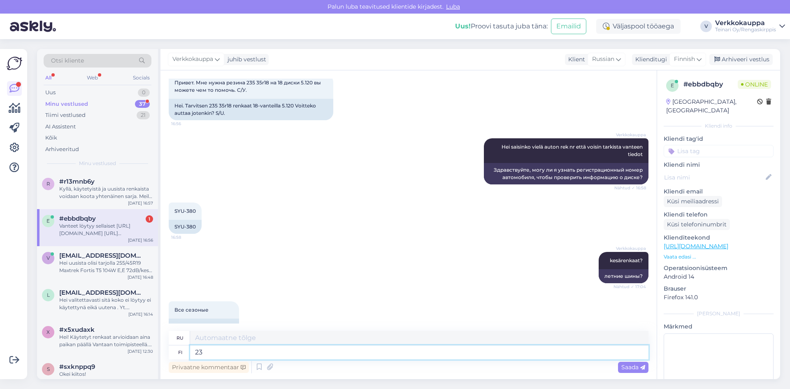
type textarea "235"
type textarea "235/"
type textarea "235/35r"
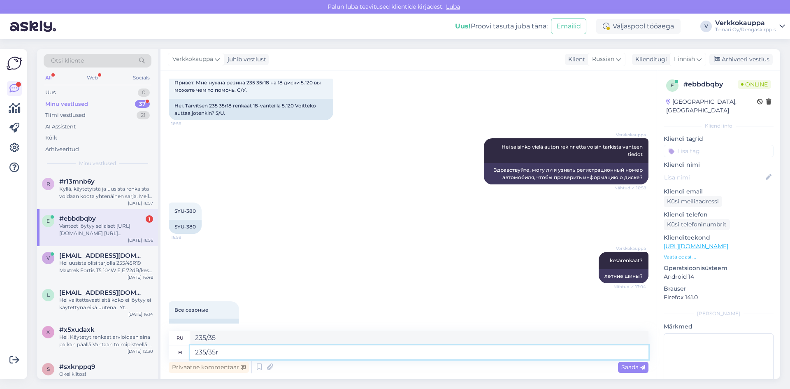
type textarea "235/35р"
type textarea "235/35R"
type textarea "235/35R18"
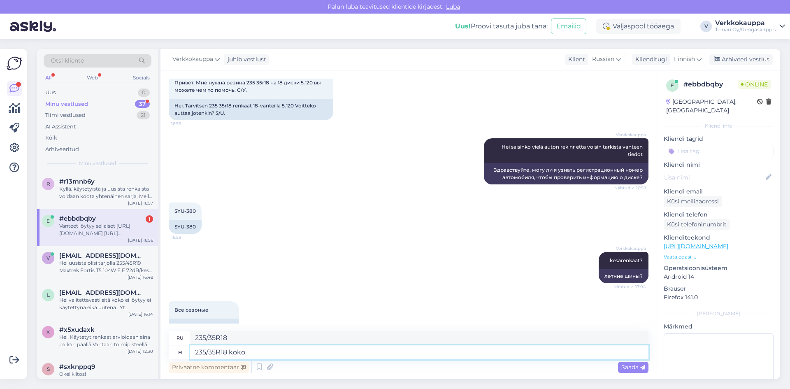
type textarea "235/35R18 koko"
type textarea "Размер 235/35R18"
type textarea "235/35R18 koko renakai"
type textarea "235/35R18 полный Ренакай"
type textarea "235/35R18 koko renakaita ei"
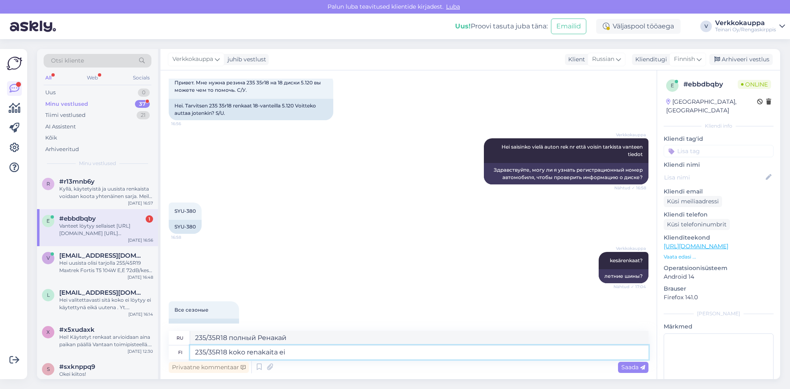
type textarea "Шины размером 235/35R18"
type textarea "235/35R18 koko renakaita ei l"
type textarea "Размер шин 235/35R18 нет"
type textarea "235/35R18 koko renakaita ei löytyy, m"
type textarea "Полные шины 235/35R18 недоступны,"
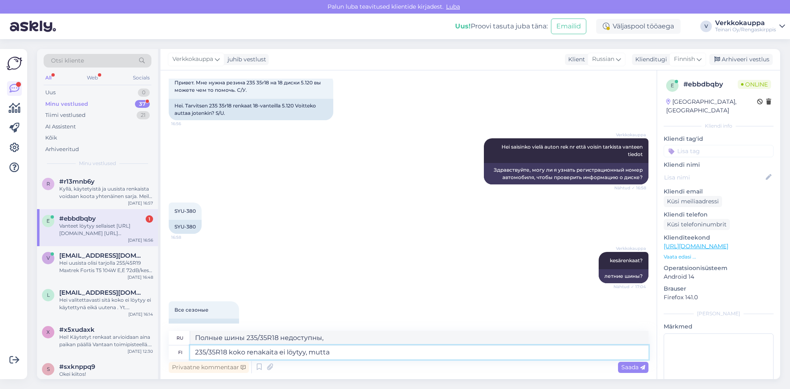
type textarea "235/35R18 koko renakaita ei löytyy, mutta"
type textarea "Полные шины 235/35R18 недоступны, но"
click at [261, 354] on textarea "235/35R18 koko renakaita ei löytyy, mutta" at bounding box center [419, 352] width 459 height 14
type textarea "235/35R18 koko renkaita ei löytyy, mutta"
type textarea "Шины размером 235/35R18 недоступны, но"
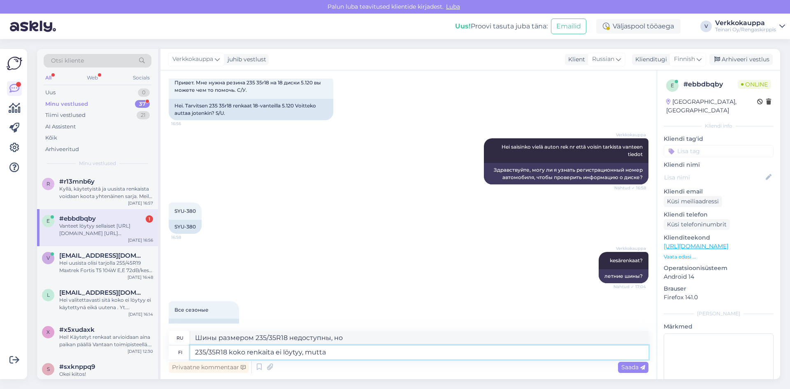
click at [340, 352] on textarea "235/35R18 koko renkaita ei löytyy, mutta" at bounding box center [419, 352] width 459 height 14
type textarea "235/35R18 koko renkaita ei löytyy, mutta alternatiivikoko"
type textarea "Шины размером 235/35R18 недоступны, но доступен альтернативный размер."
type textarea "235/35R18 koko renkaita ei löytyy, mutta alternatiivikoko on sa"
type textarea "Шины размера 235/35R18 недоступны, но есть альтернативный размер."
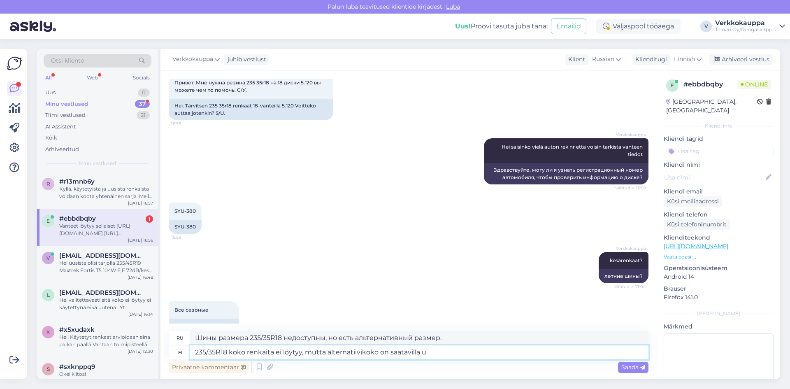
type textarea "235/35R18 koko renkaita ei löytyy, mutta alternatiivikoko on saatavilla uu"
type textarea "Шины размером 235/35R18 недоступны, но доступен альтернативный размер."
type textarea "235/35R18 koko renkaita ei löytyy, mutta alternatiivikoko on saatavilla uudet k…"
type textarea "Шины размером 235/35R18 недоступны, но доступен альтернативный размер: новые фр…"
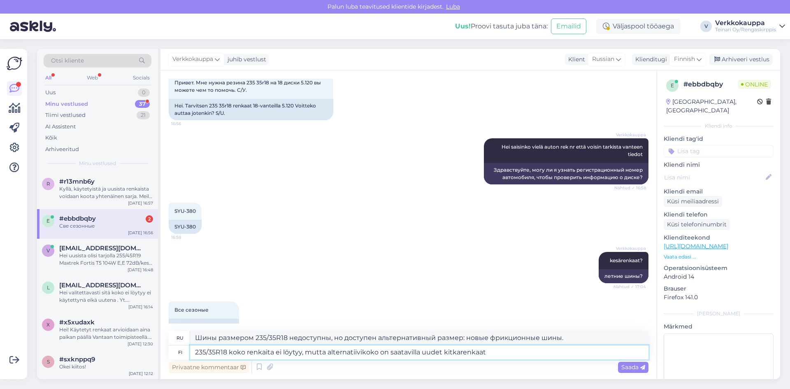
scroll to position [180, 0]
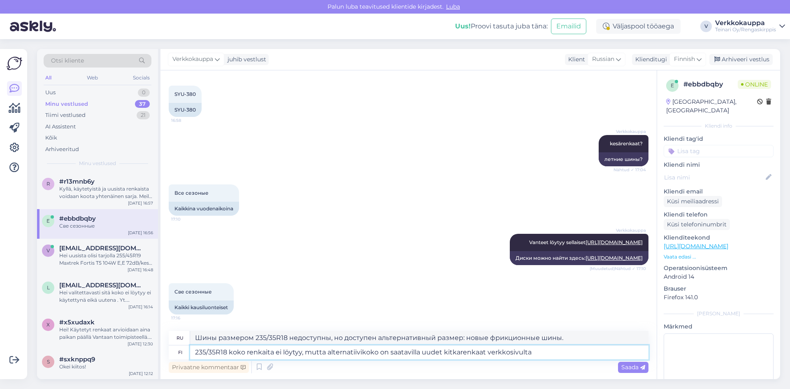
type textarea "235/35R18 koko renkaita ei löytyy, mutta alternatiivikoko on saatavilla uudet k…"
type textarea "Шины размером 235/35R18 недоступны, однако альтернативный размер доступен на но…"
type textarea "235/35R18 koko renkaita ei löytyy, mutta alternatiivikoko on saatavilla uudet k…"
type textarea "Шины размером 235/35R18 недоступны, но альтернативный размер доступен на сайте.…"
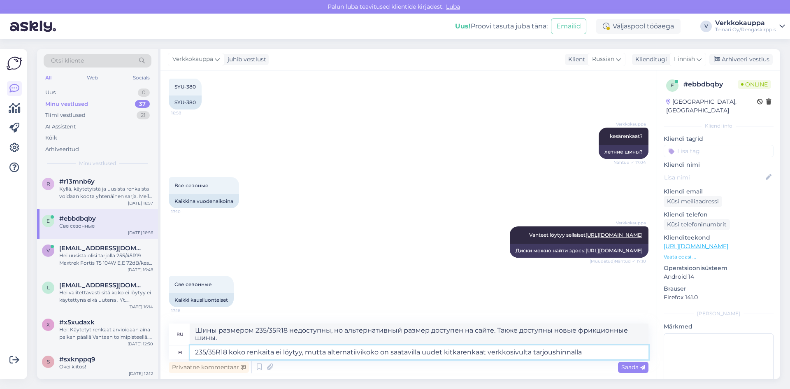
type textarea "235/35R18 koko renkaita ei löytyy, mutta alternatiivikoko on saatavilla uudet k…"
type textarea "Шины размером 235/35R18 недоступны, однако на сайте можно приобрести другой раз…"
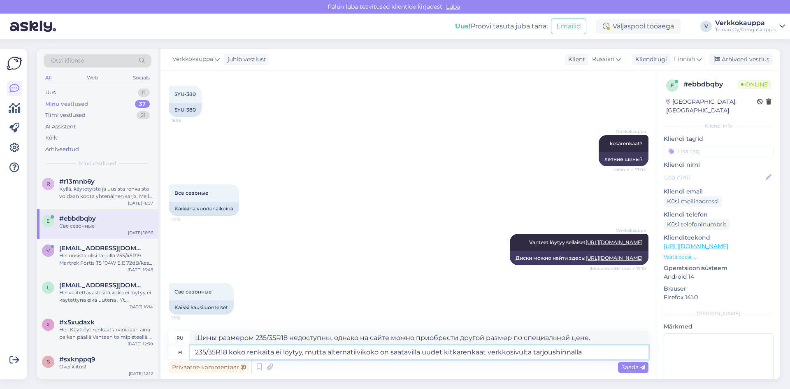
paste textarea "[URL][DOMAIN_NAME]"
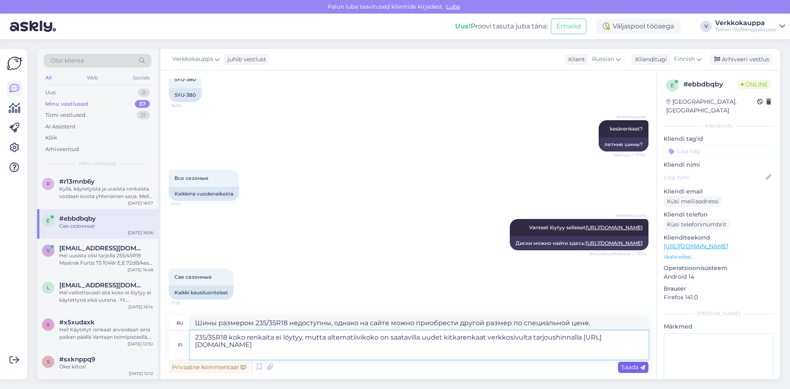
type textarea "235/35R18 koko renkaita ei löytyy, mutta alternatiivikoko on saatavilla uudet k…"
click at [631, 368] on span "Saada" at bounding box center [634, 366] width 24 height 7
type textarea "Шины размером 235/35R18 недоступны, но альтернативный размер доступен на новом …"
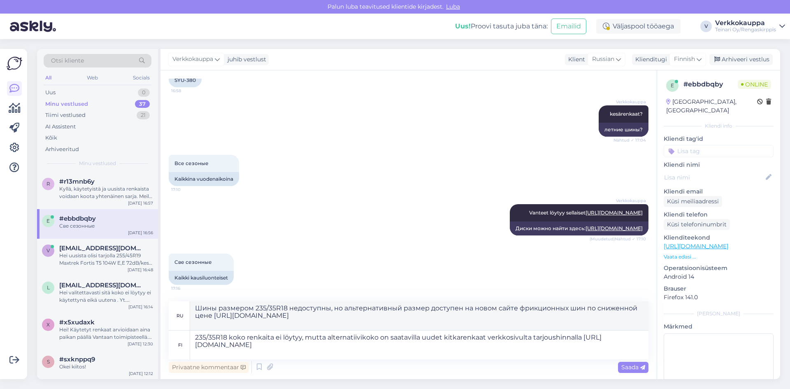
scroll to position [168, 0]
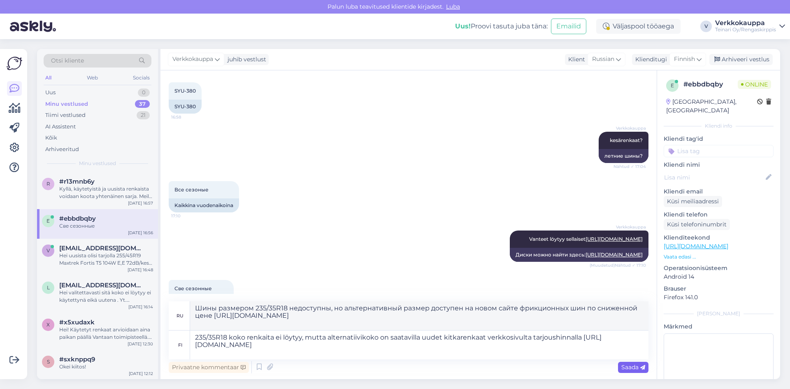
click at [624, 367] on span "Saada" at bounding box center [634, 366] width 24 height 7
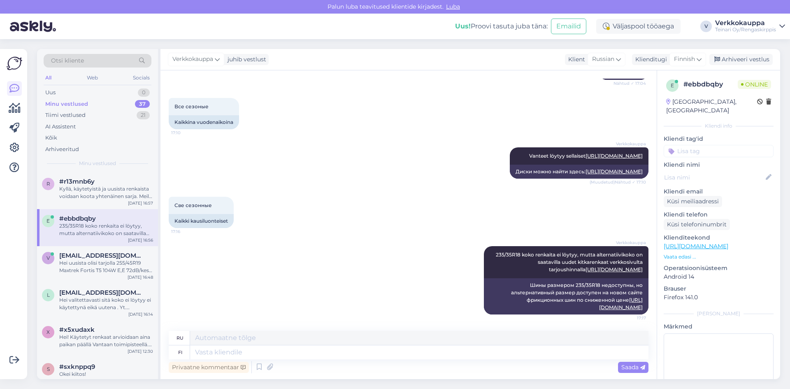
scroll to position [270, 0]
click at [124, 237] on div "e #ebbdbqby 235/35R18 koko renkaita ei löytyy, mutta alternatiivikoko on saatav…" at bounding box center [97, 227] width 121 height 37
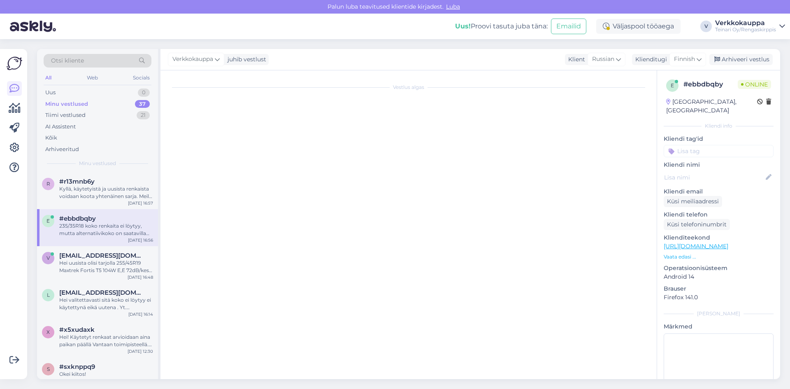
scroll to position [0, 0]
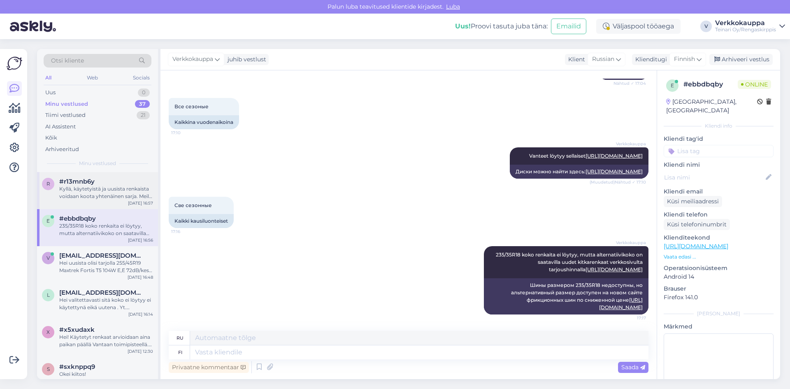
click at [111, 195] on div "Kyllä, käytetyistä ja uusista renkaista voidaan koota yhtenäinen sarja. Meillä …" at bounding box center [106, 192] width 94 height 15
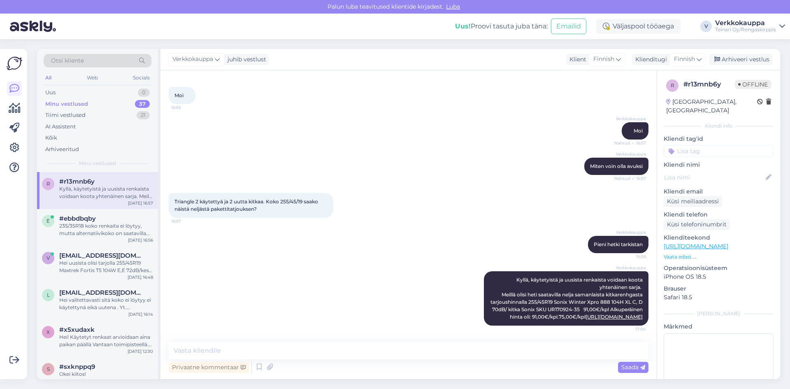
scroll to position [41, 0]
click at [374, 311] on div "Verkkokauppa Kyllä, käytetyistä ja uusista renkaista voidaan koota yhtenäinen s…" at bounding box center [409, 298] width 480 height 72
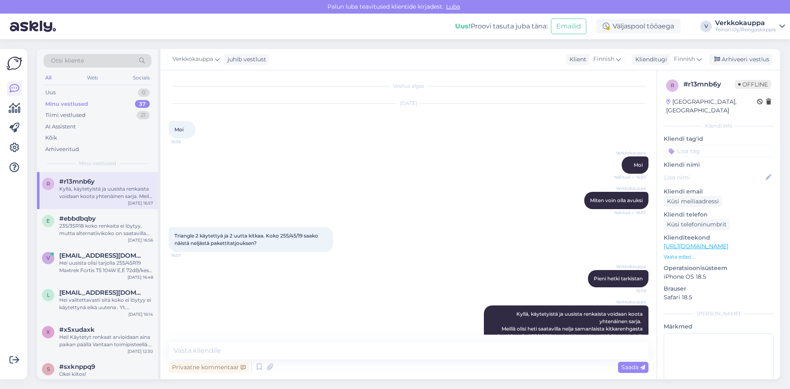
scroll to position [0, 0]
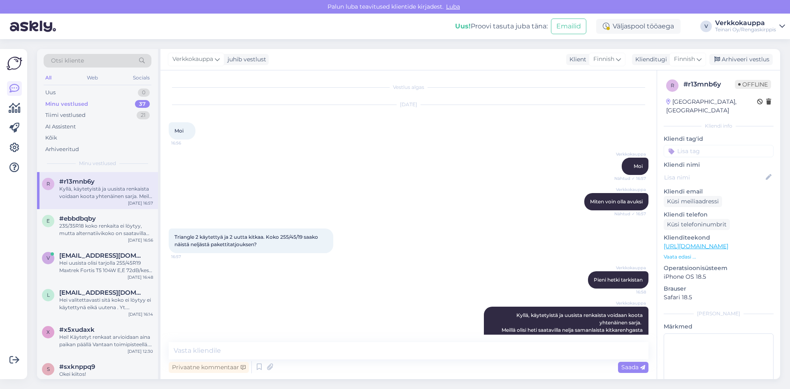
click at [87, 103] on div "Minu vestlused 37" at bounding box center [98, 104] width 108 height 12
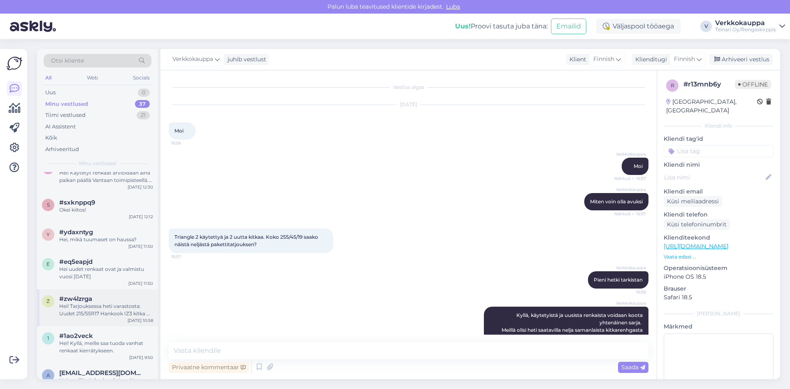
scroll to position [123, 0]
